Goal: Use online tool/utility: Utilize a website feature to perform a specific function

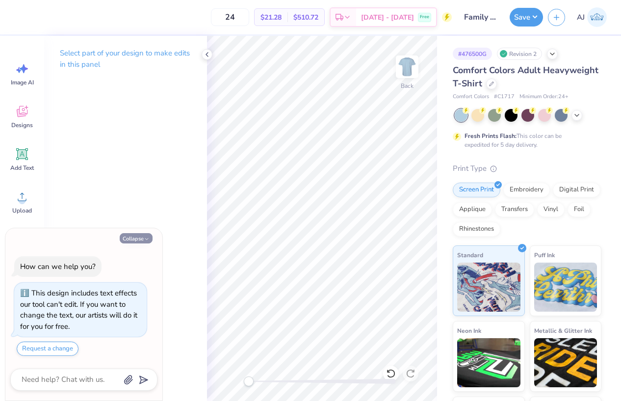
click at [138, 240] on button "Collapse" at bounding box center [136, 238] width 33 height 10
type textarea "x"
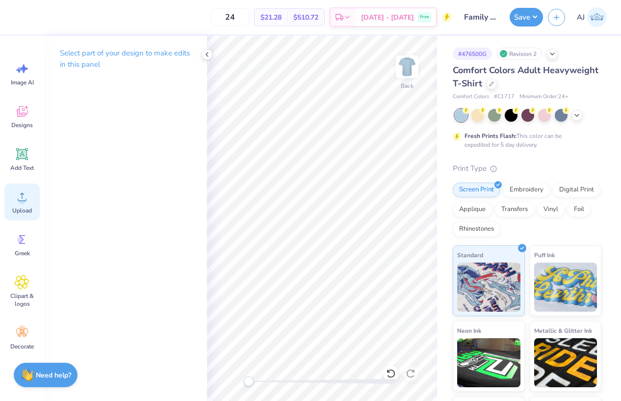
click at [26, 208] on span "Upload" at bounding box center [22, 211] width 20 height 8
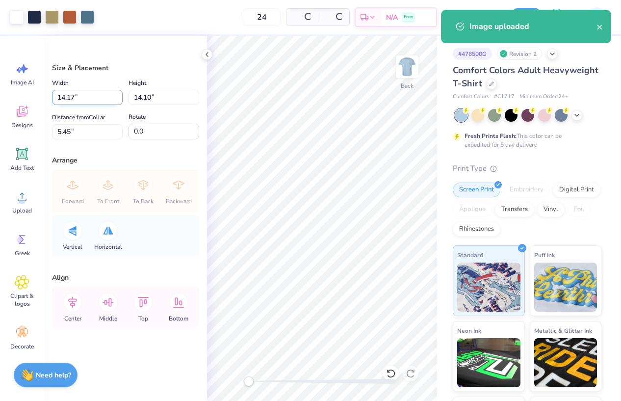
click at [65, 98] on input "14.17" at bounding box center [87, 97] width 71 height 15
type input "12.00"
type input "11.94"
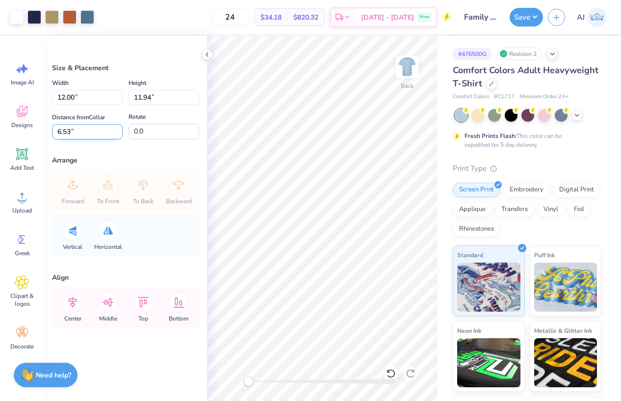
click at [56, 127] on input "6.53" at bounding box center [87, 131] width 71 height 15
click at [58, 127] on input "6.53" at bounding box center [87, 131] width 71 height 15
type input "3"
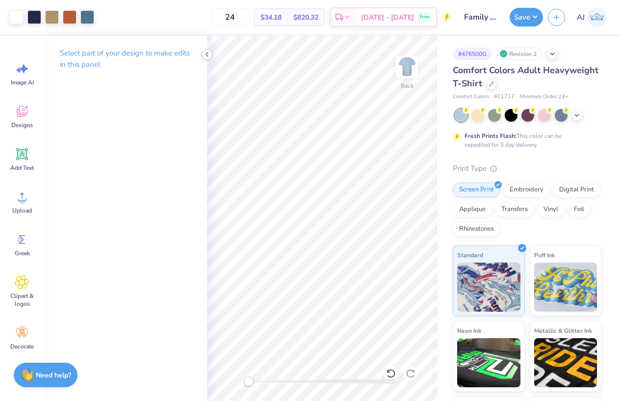
click at [209, 56] on icon at bounding box center [207, 55] width 8 height 8
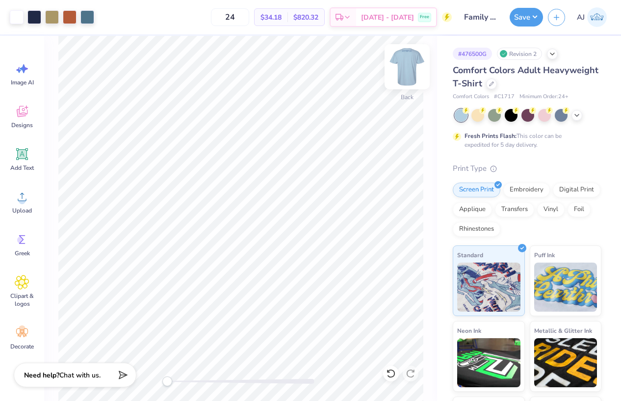
click at [410, 68] on img at bounding box center [407, 66] width 39 height 39
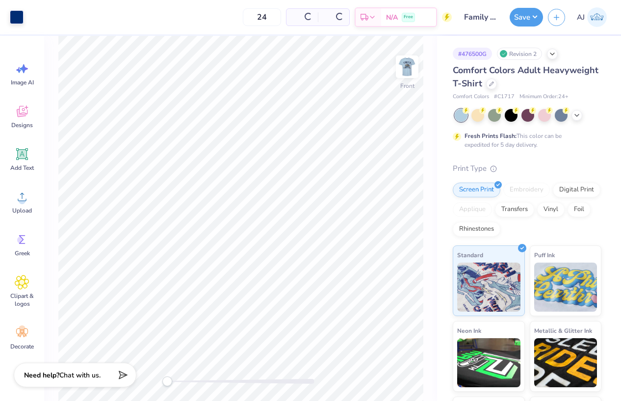
click at [426, 66] on div "Front" at bounding box center [240, 218] width 393 height 365
click at [413, 67] on img at bounding box center [407, 66] width 39 height 39
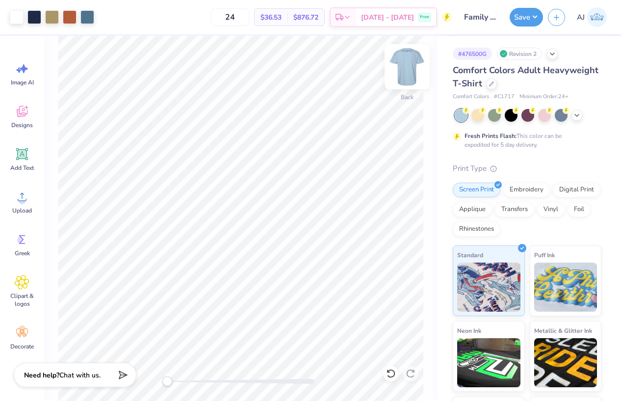
click at [413, 72] on img at bounding box center [407, 66] width 39 height 39
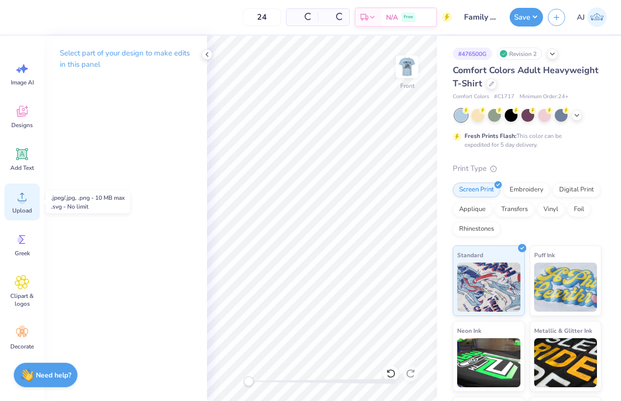
click at [21, 206] on div "Upload" at bounding box center [21, 202] width 35 height 37
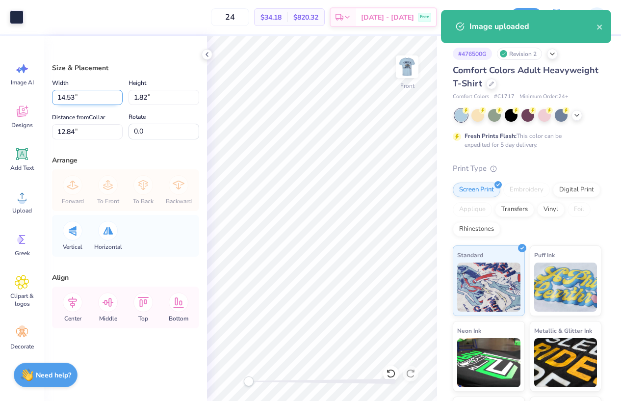
click at [69, 97] on input "14.53" at bounding box center [87, 97] width 71 height 15
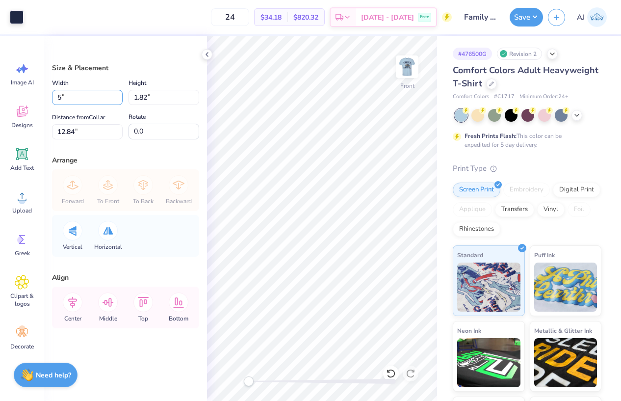
type input "5.00"
type input "0.63"
type input "13.44"
click at [67, 132] on input "13.44" at bounding box center [87, 131] width 71 height 15
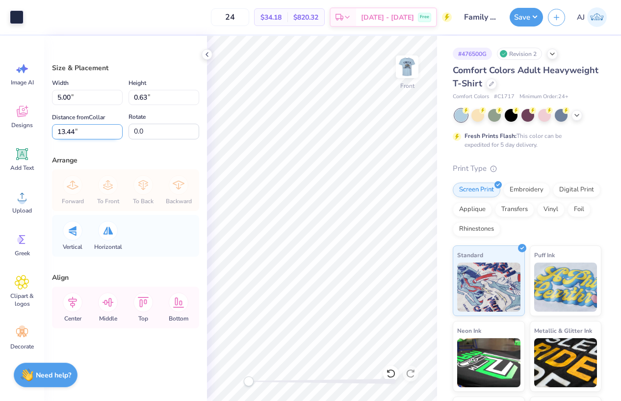
click at [67, 132] on input "13.44" at bounding box center [87, 131] width 71 height 15
click at [64, 134] on input "13.44" at bounding box center [87, 131] width 71 height 15
click at [65, 95] on input "5.00" at bounding box center [87, 97] width 71 height 15
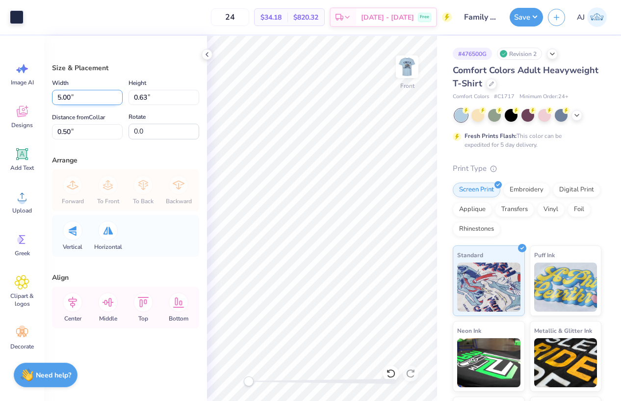
click at [65, 95] on input "5.00" at bounding box center [87, 97] width 71 height 15
type input "7.00"
type input "0.88"
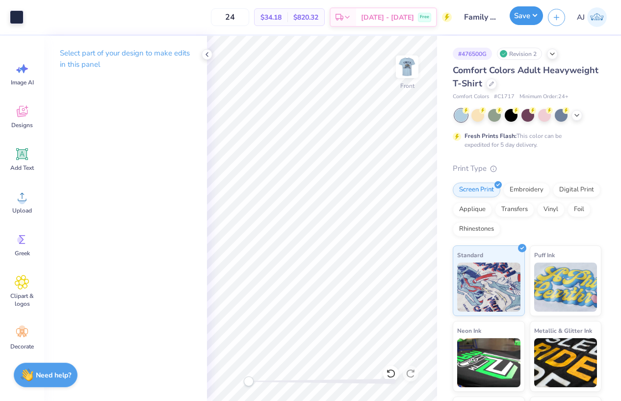
click at [539, 18] on button "Save" at bounding box center [526, 15] width 33 height 19
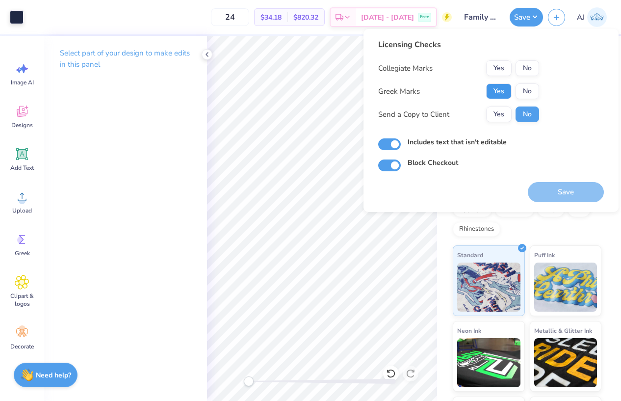
click at [508, 89] on button "Yes" at bounding box center [499, 91] width 26 height 16
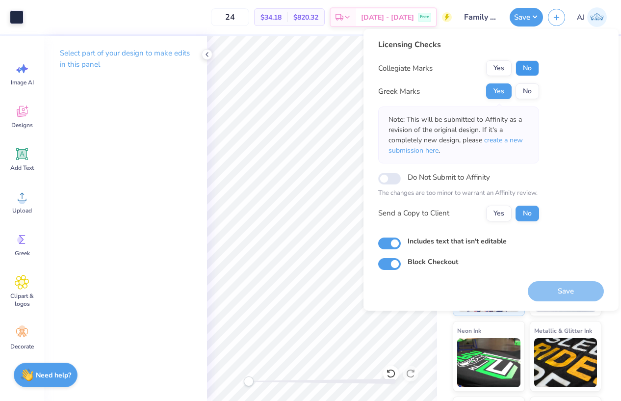
click at [521, 73] on button "No" at bounding box center [528, 68] width 24 height 16
click at [211, 52] on icon at bounding box center [207, 55] width 8 height 8
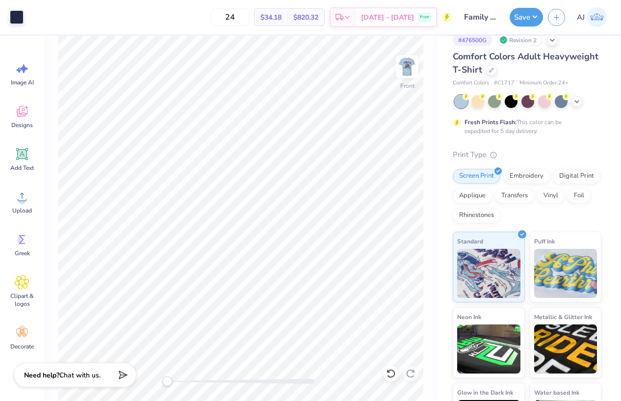
scroll to position [14, 0]
click at [535, 15] on button "Save" at bounding box center [526, 15] width 33 height 19
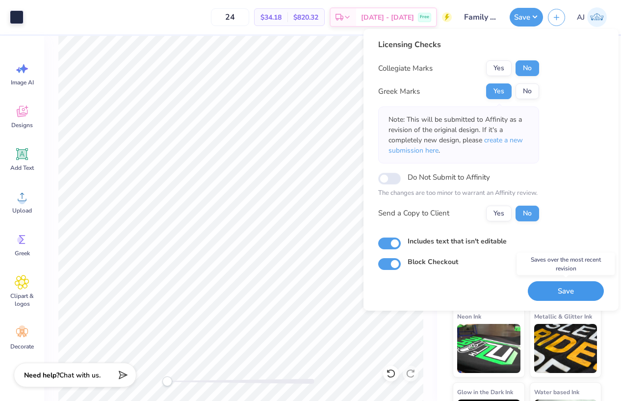
click at [561, 295] on button "Save" at bounding box center [566, 291] width 76 height 20
